Goal: Task Accomplishment & Management: Manage account settings

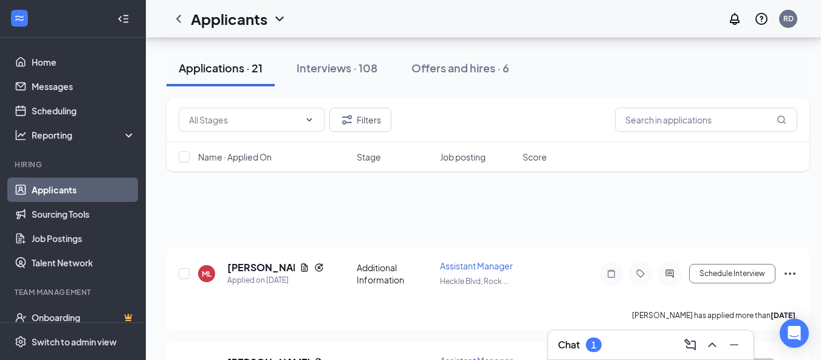
click at [303, 67] on div "Interviews · 108" at bounding box center [337, 67] width 81 height 15
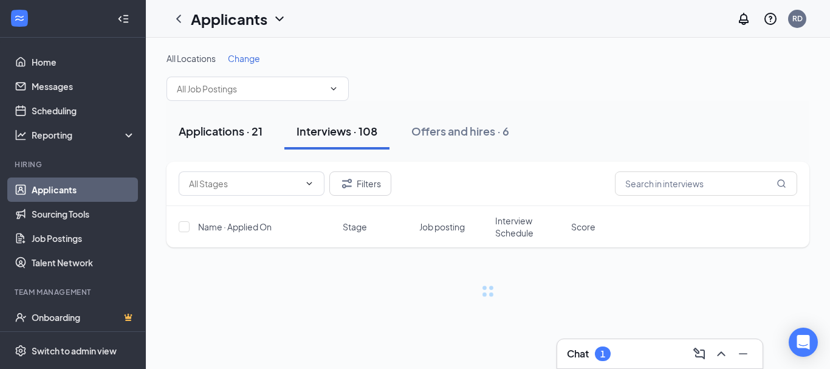
click at [242, 134] on div "Applications · 21" at bounding box center [221, 130] width 84 height 15
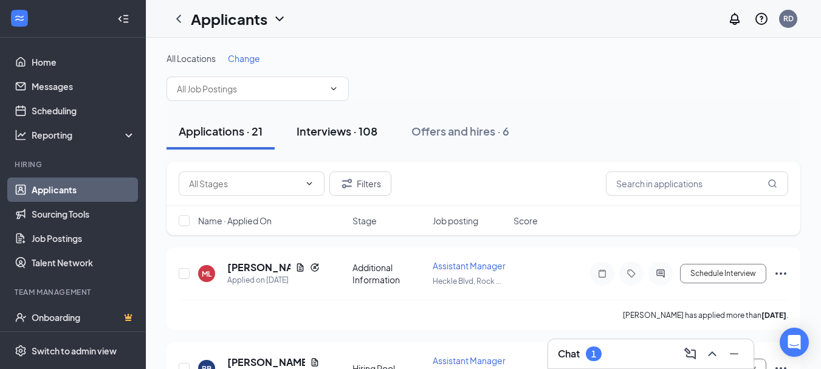
click at [337, 142] on button "Interviews · 108" at bounding box center [336, 131] width 105 height 36
